Goal: Find specific page/section: Find specific page/section

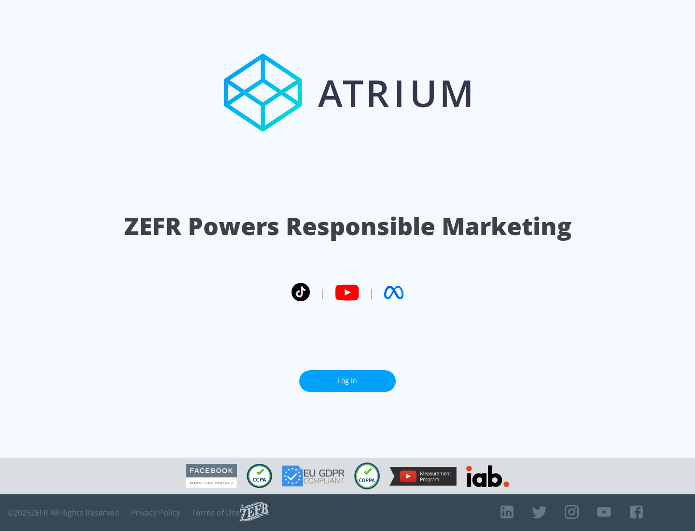
click at [347, 381] on link "Log In" at bounding box center [347, 381] width 97 height 22
